Goal: Contribute content: Contribute content

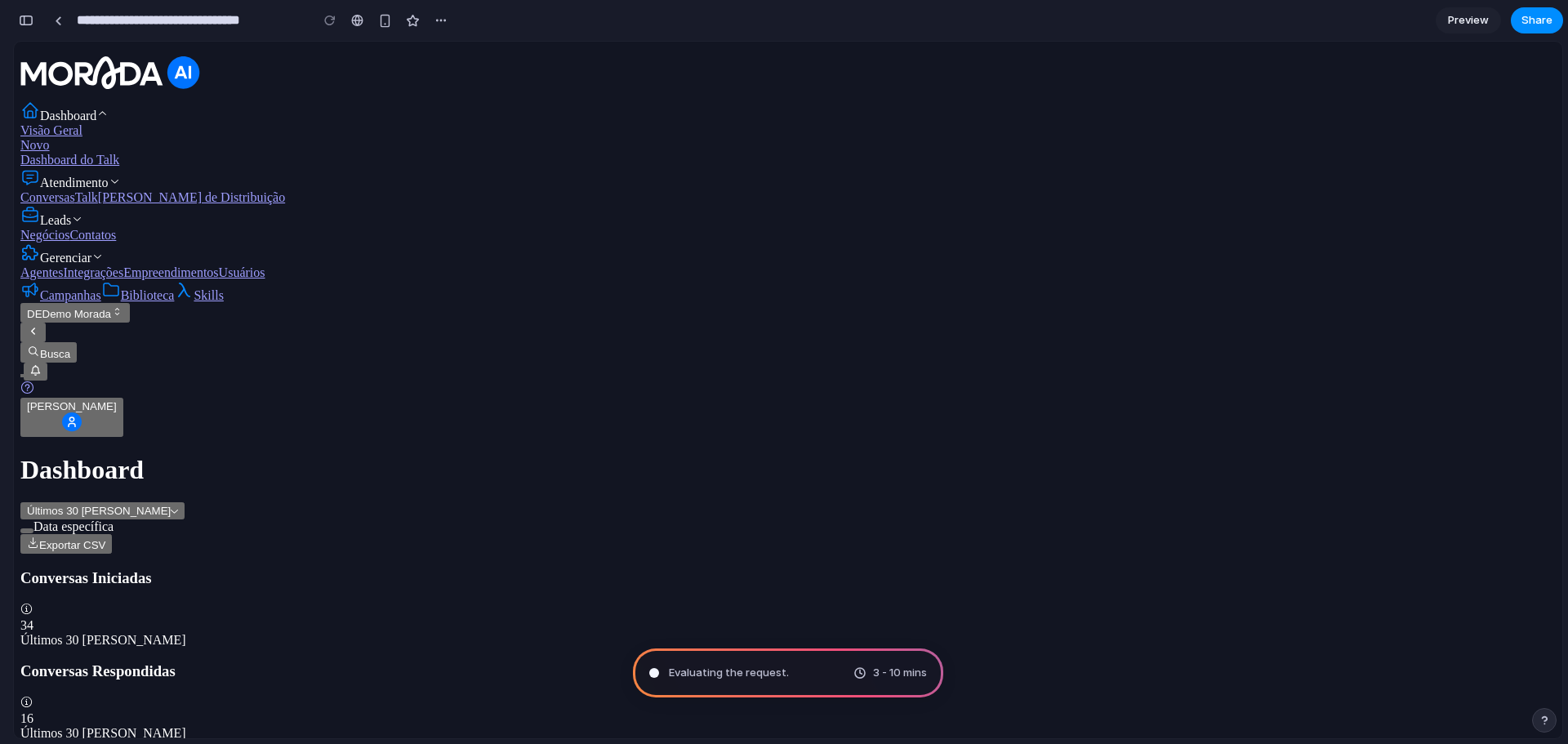
click at [557, 356] on div "Dashboard Visão Geral Novo Dashboard do Talk Atendimento Conversas Talk Filas d…" at bounding box center [788, 242] width 1536 height 389
click at [729, 673] on span "Summoning spirits" at bounding box center [716, 672] width 95 height 17
click at [130, 323] on button "DE Demo Morada" at bounding box center [75, 313] width 109 height 20
type input "**********"
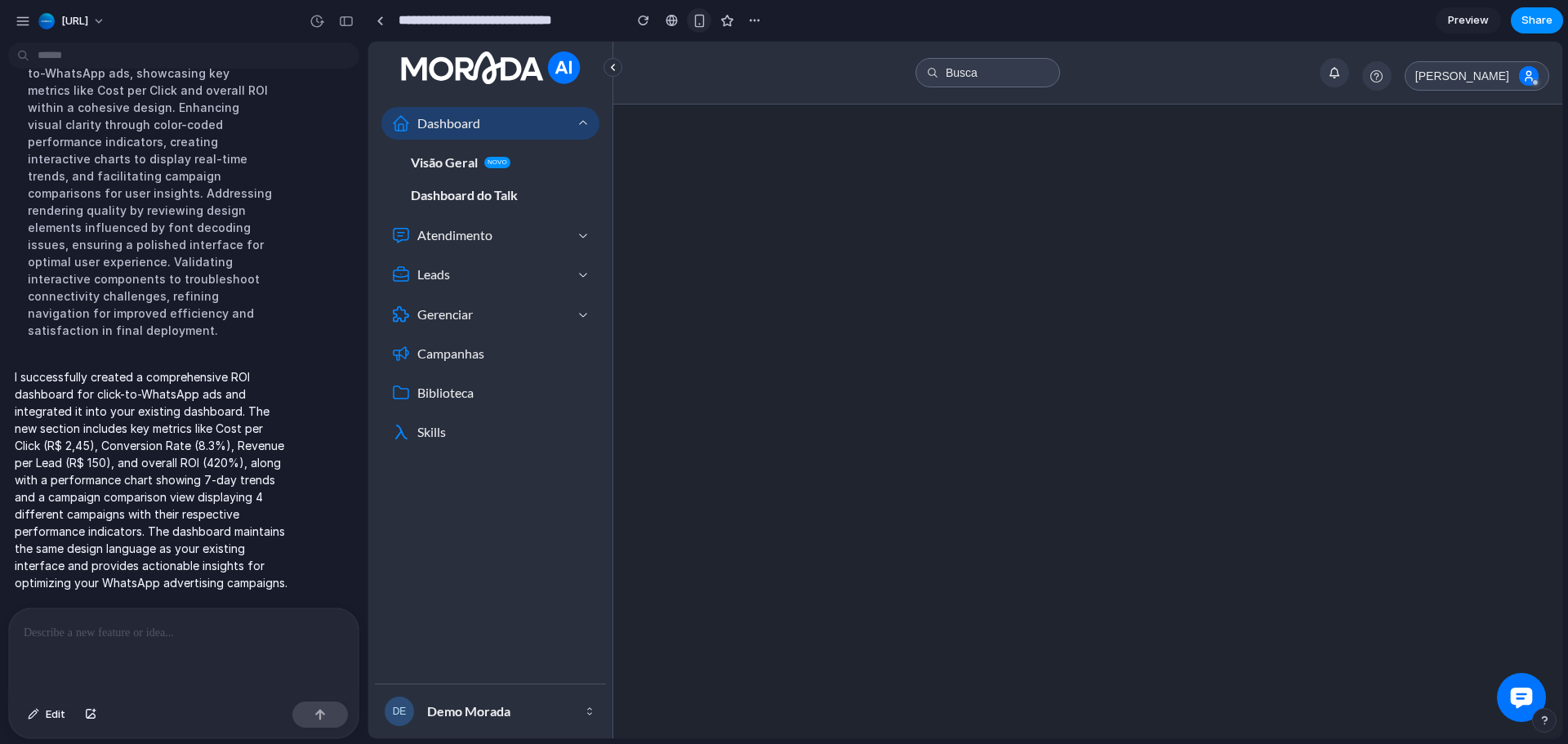
scroll to position [181, 0]
click at [498, 153] on link "Visão Geral Novo" at bounding box center [491, 162] width 218 height 32
click at [464, 184] on link "Dashboard do Talk" at bounding box center [491, 194] width 218 height 32
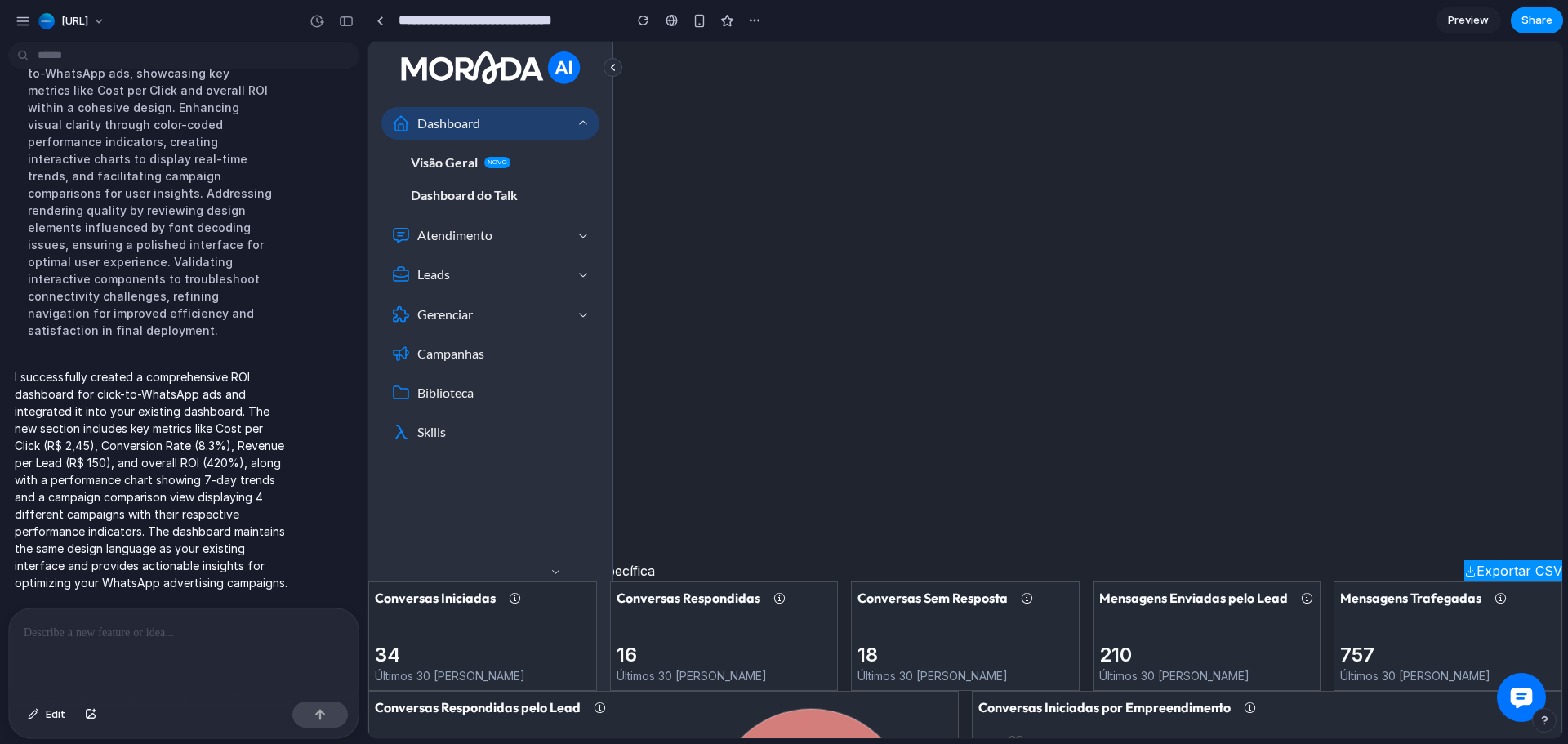
scroll to position [197, 0]
click at [1481, 32] on link "Preview" at bounding box center [1469, 20] width 66 height 27
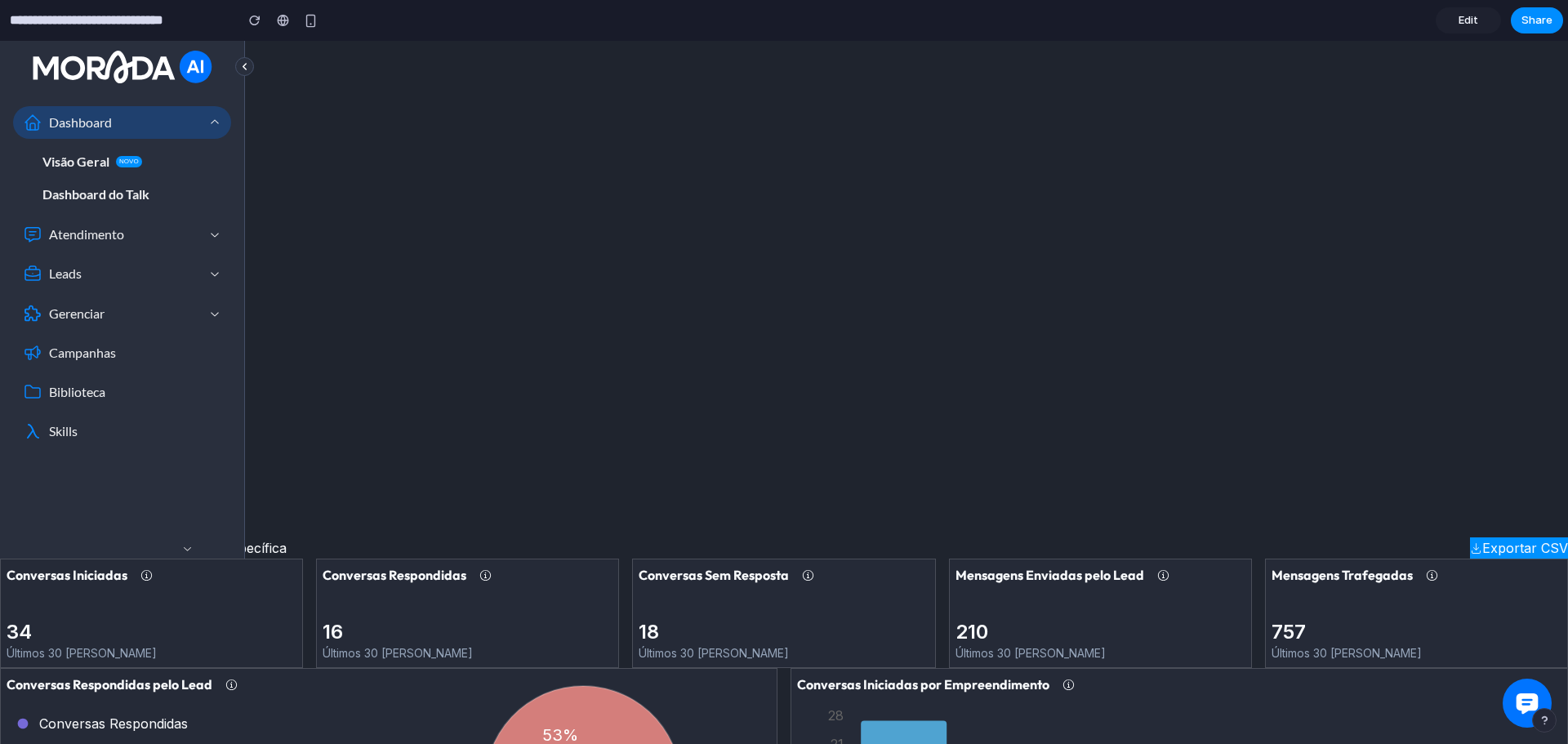
scroll to position [200, 0]
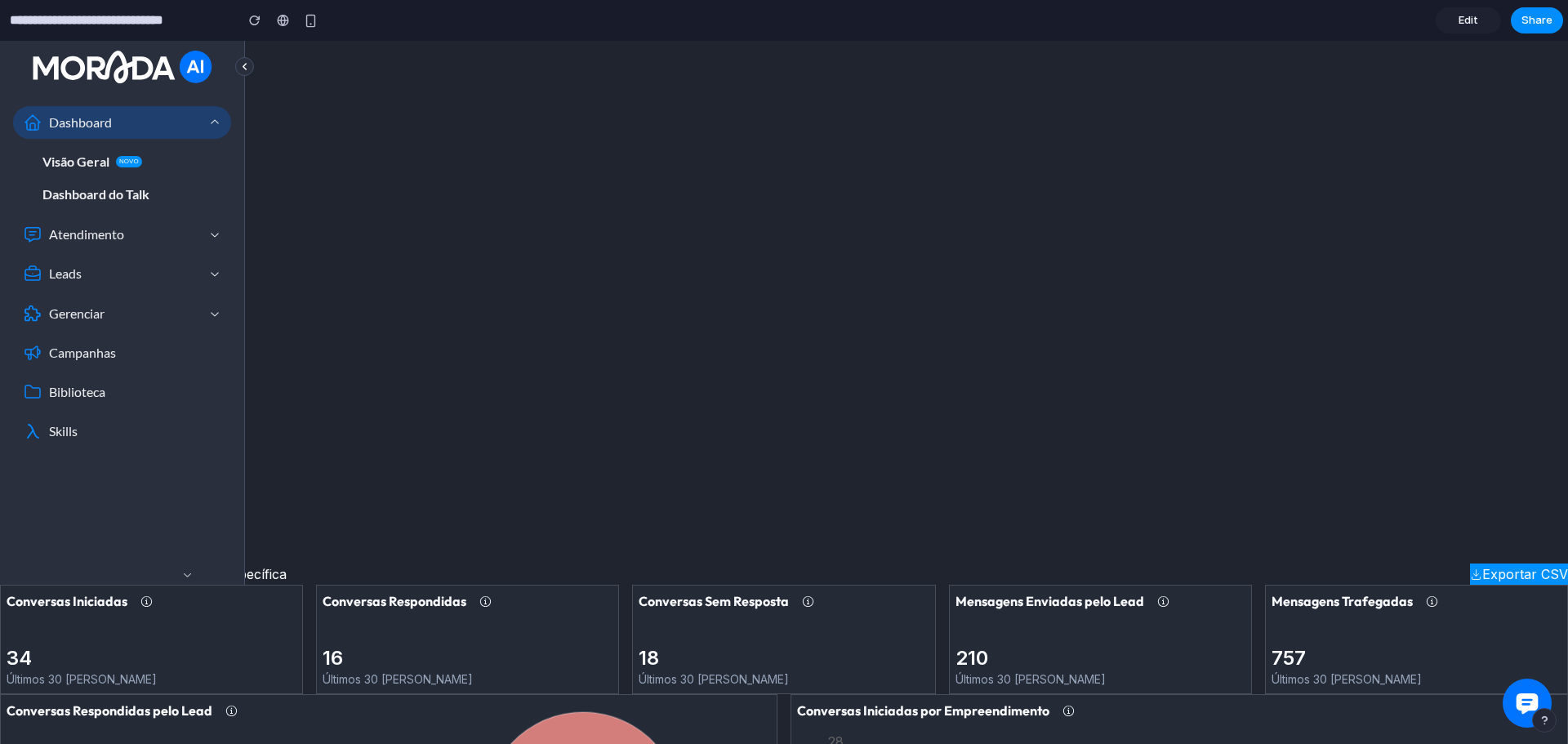
click at [1461, 19] on span "Edit" at bounding box center [1469, 20] width 20 height 17
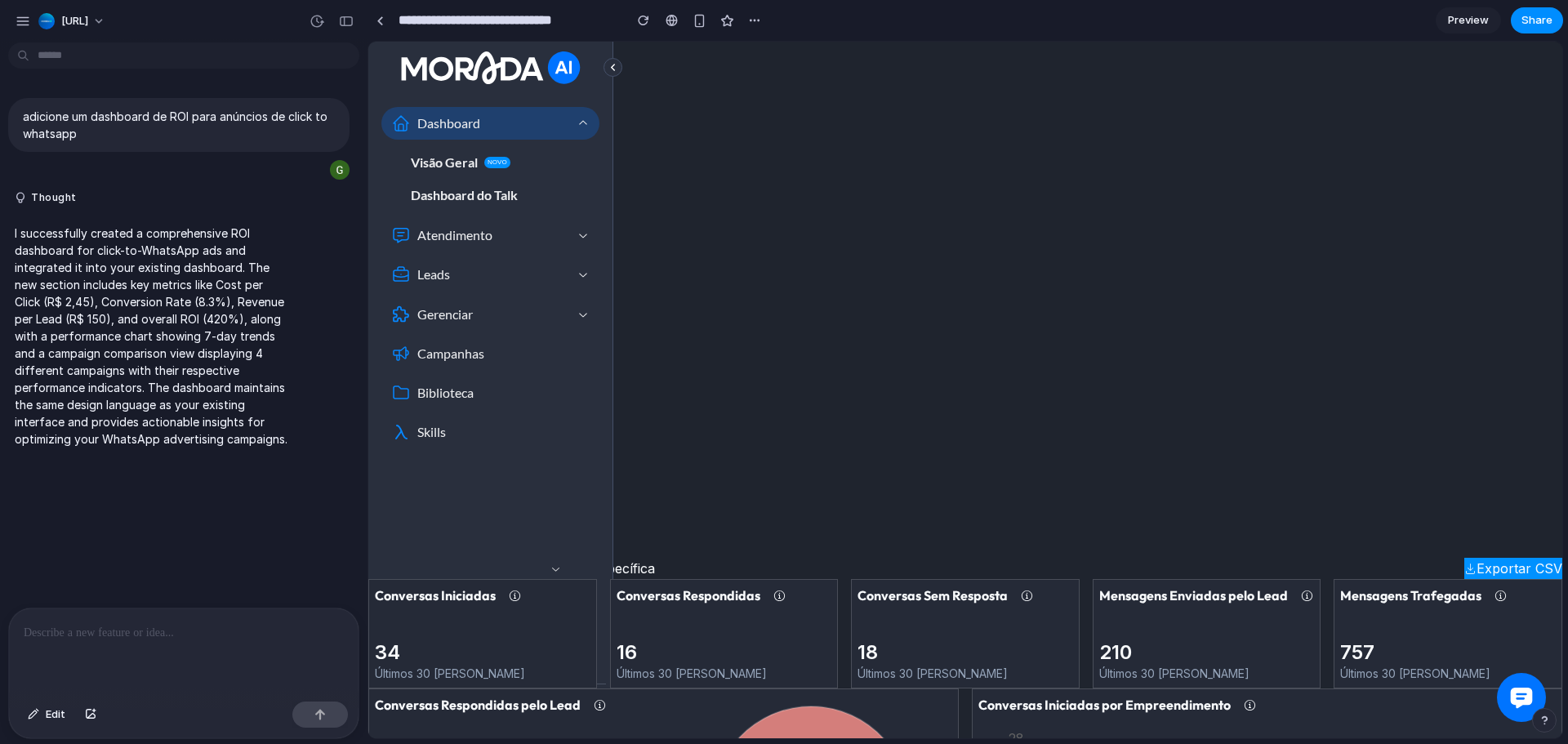
click at [204, 634] on p at bounding box center [184, 633] width 320 height 20
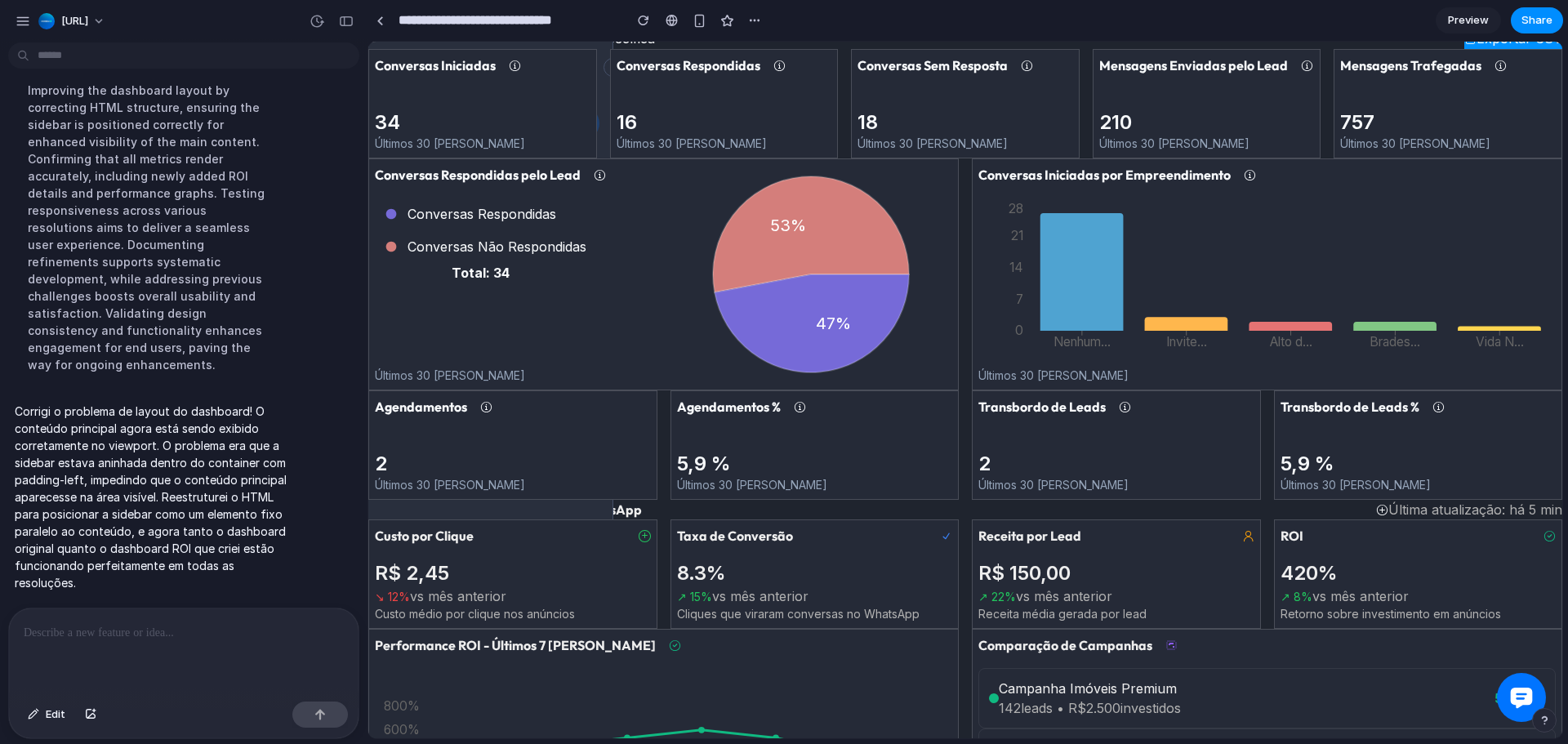
scroll to position [863, 0]
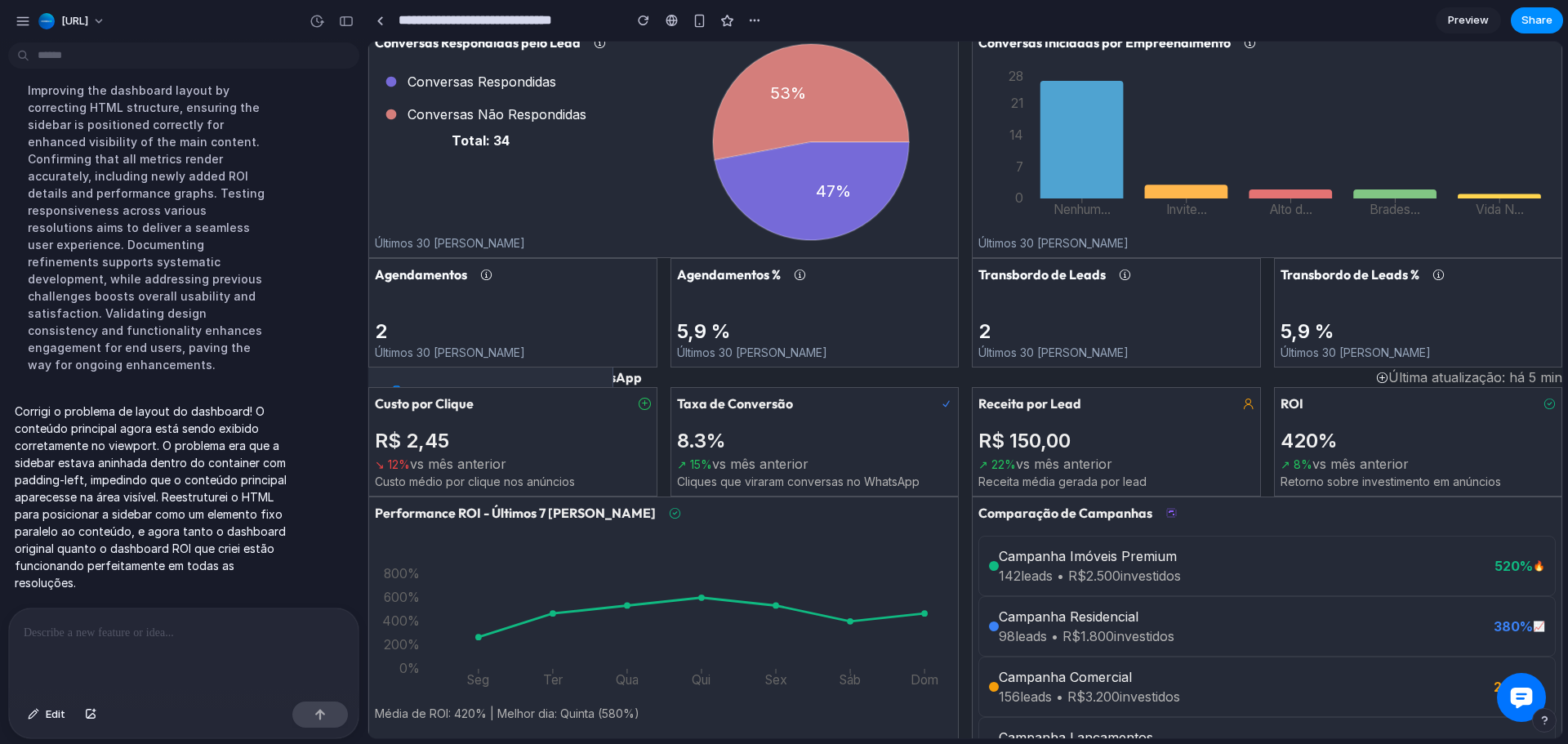
click at [1456, 18] on span "Preview" at bounding box center [1469, 20] width 41 height 17
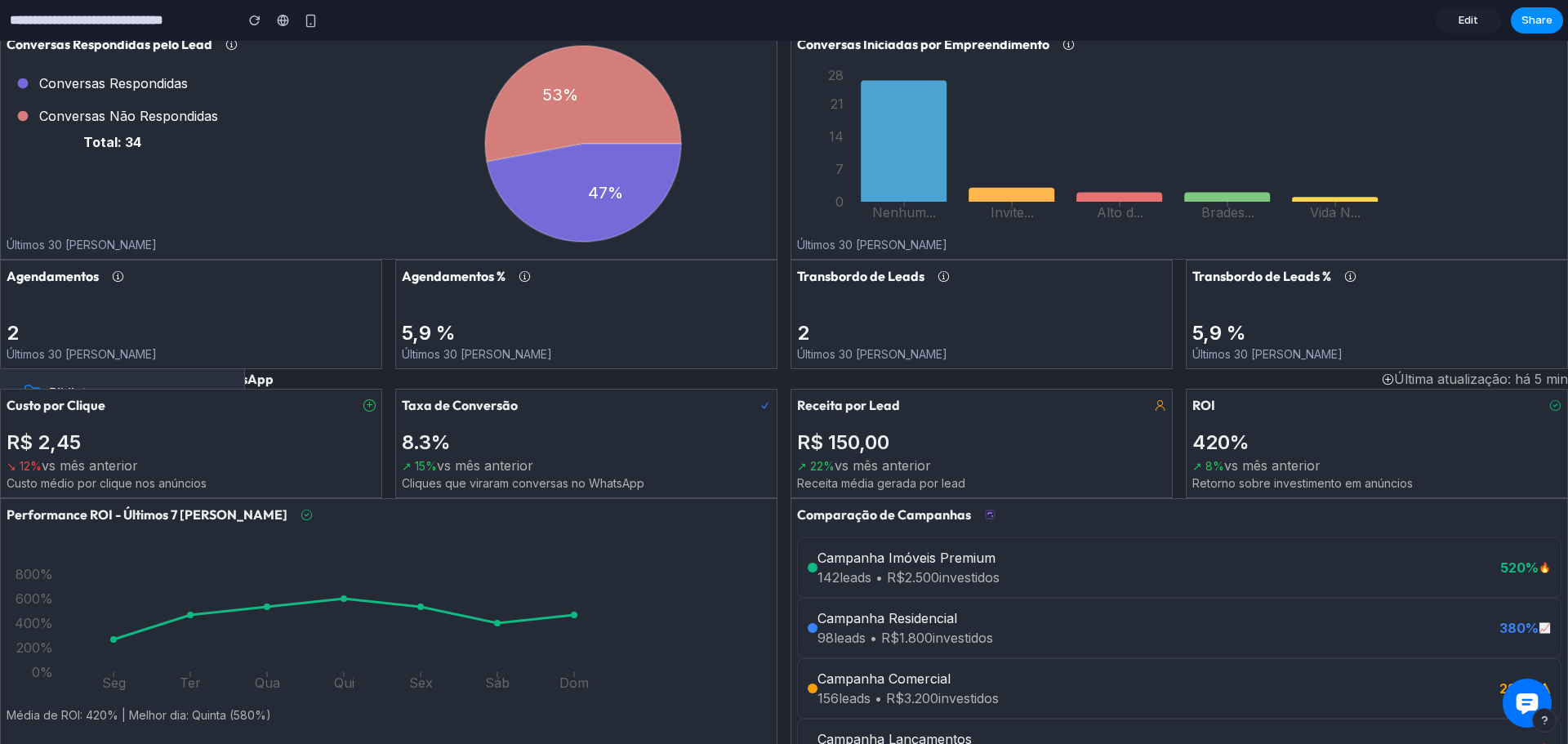
scroll to position [869, 0]
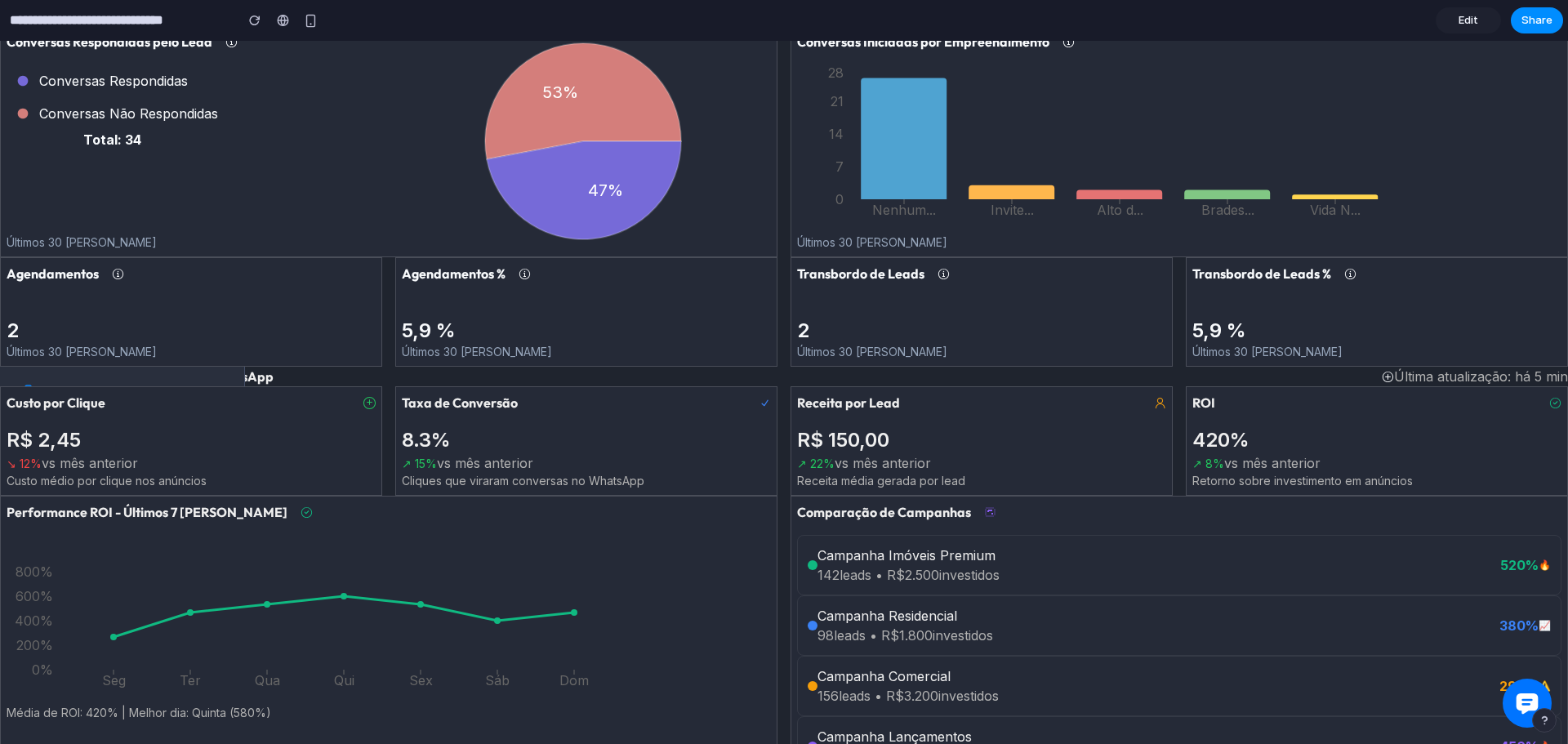
click at [1456, 18] on link "Edit" at bounding box center [1469, 20] width 66 height 27
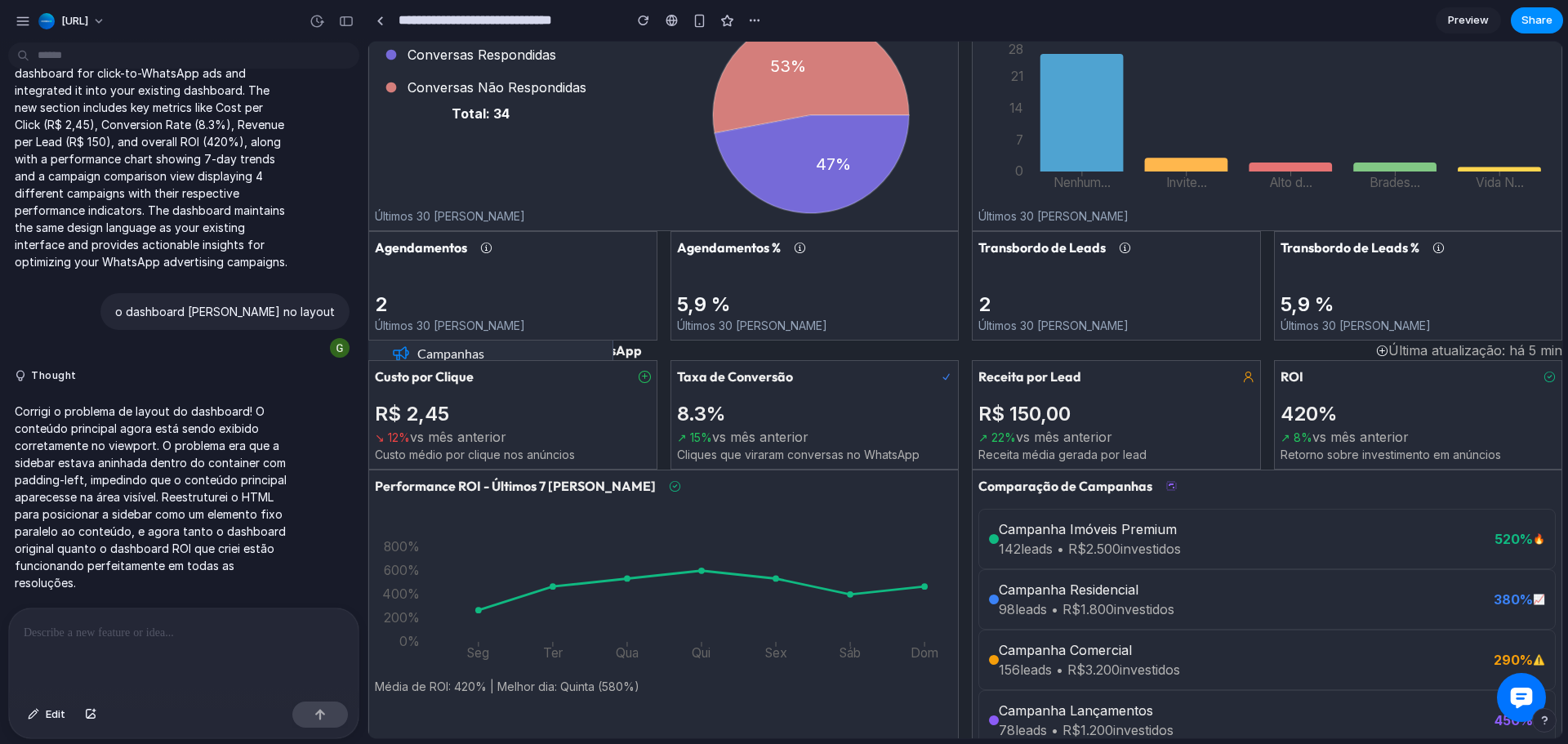
scroll to position [1044, 0]
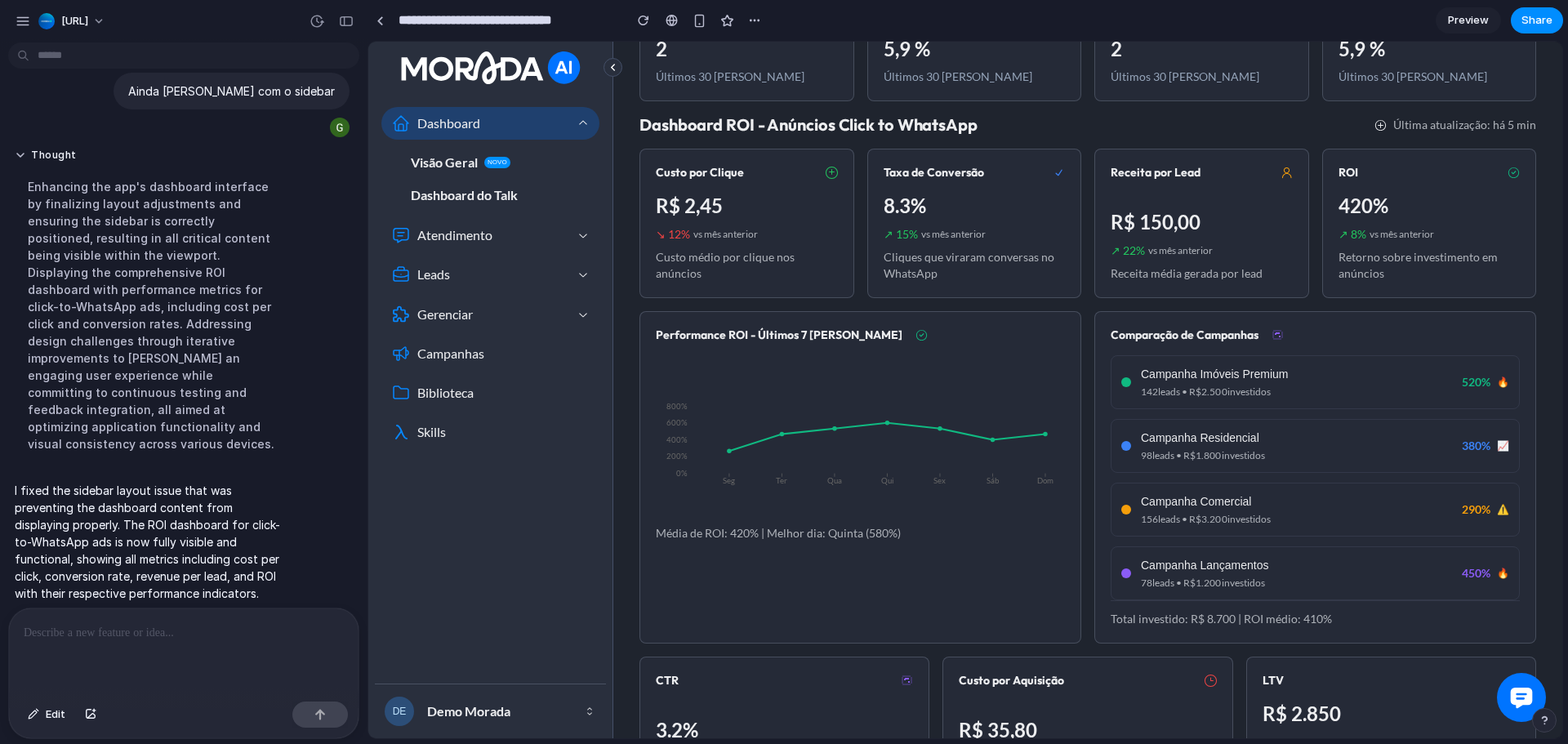
scroll to position [650, 0]
click at [726, 439] on icon "Seg Ter Qua Qui Sex Sáb Dom 0% 200% 400% 600% 800%" at bounding box center [860, 438] width 409 height 163
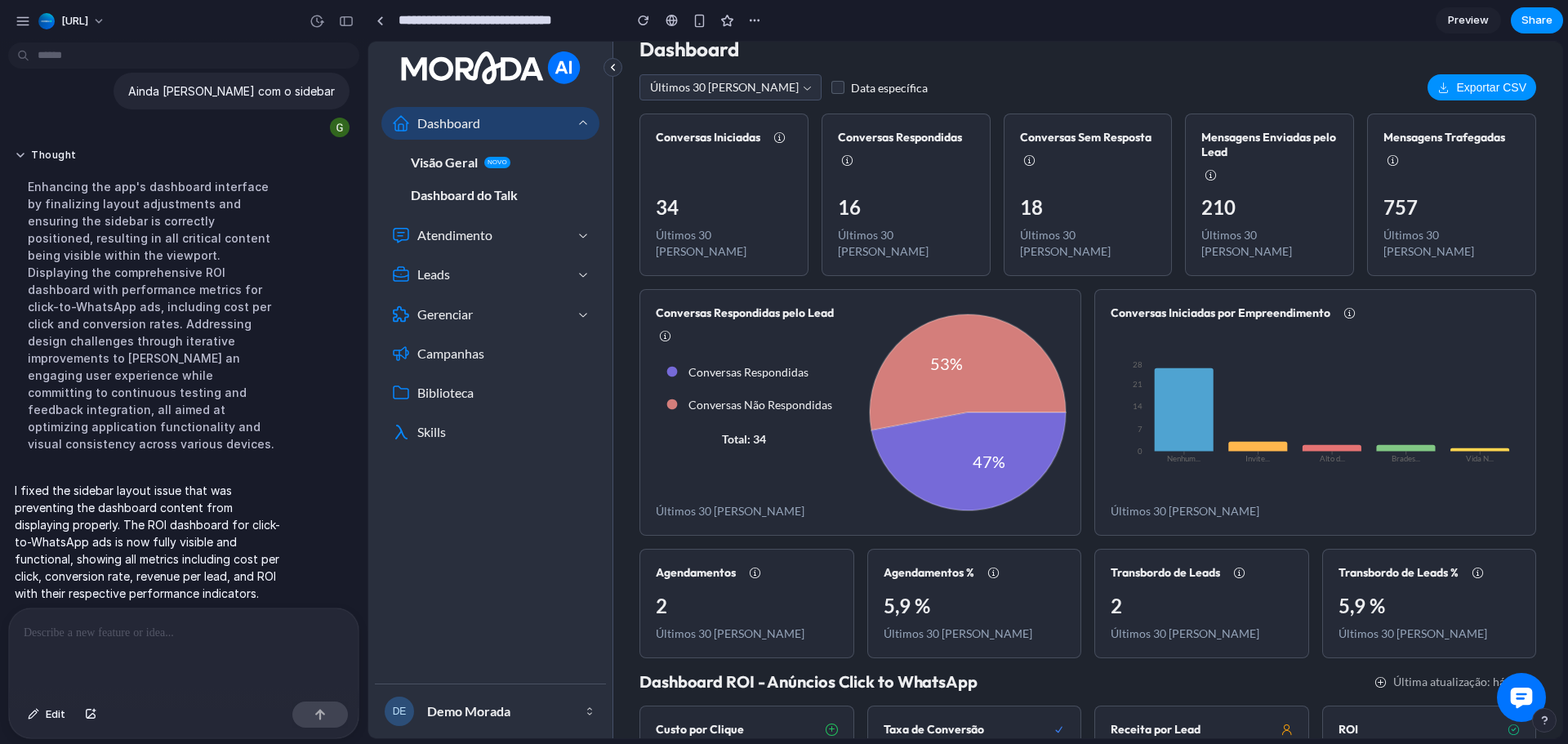
scroll to position [0, 0]
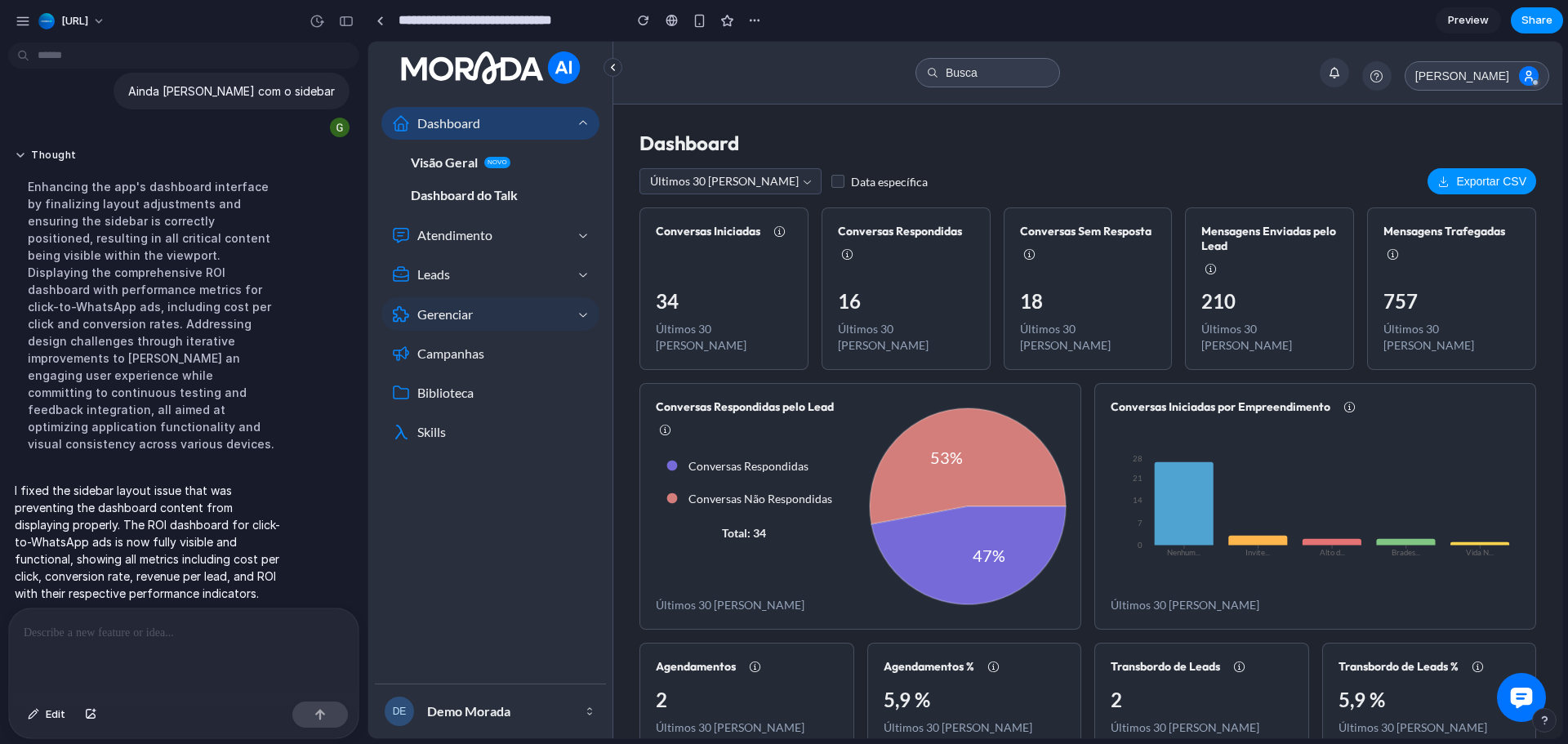
click at [494, 305] on span "Gerenciar" at bounding box center [492, 314] width 149 height 20
click at [474, 246] on div "Atendimento" at bounding box center [491, 235] width 218 height 33
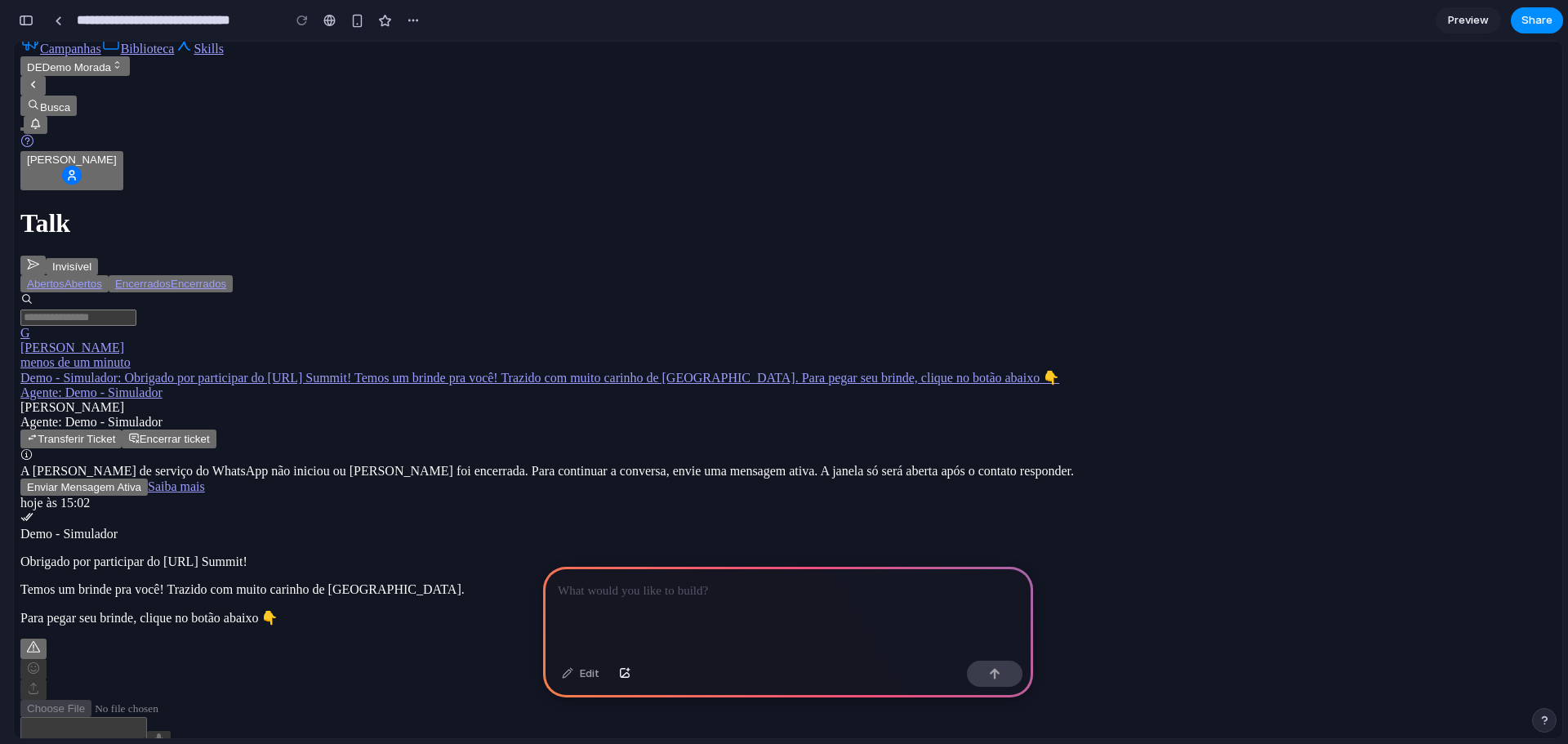
scroll to position [253, 0]
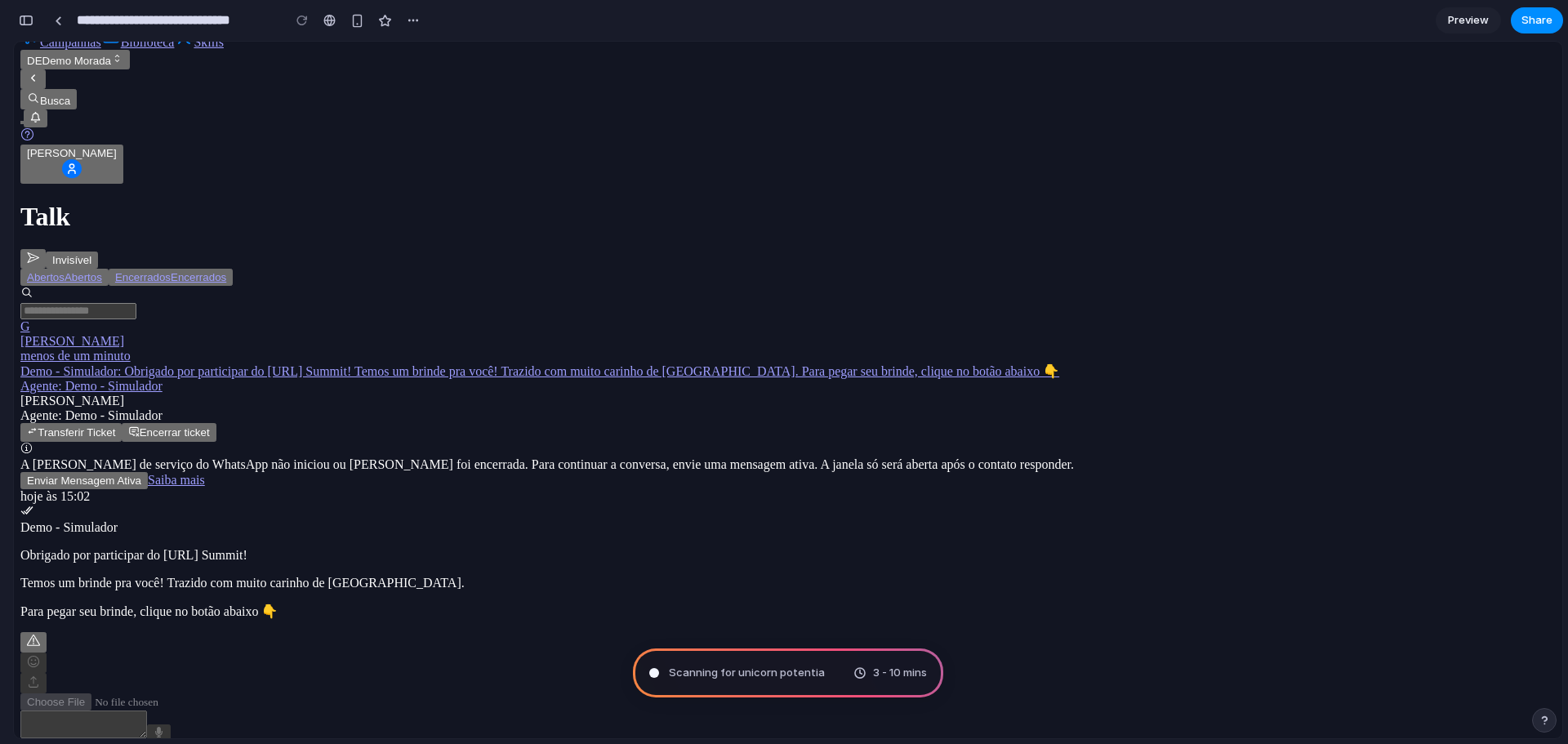
type input "**********"
